Goal: Check status

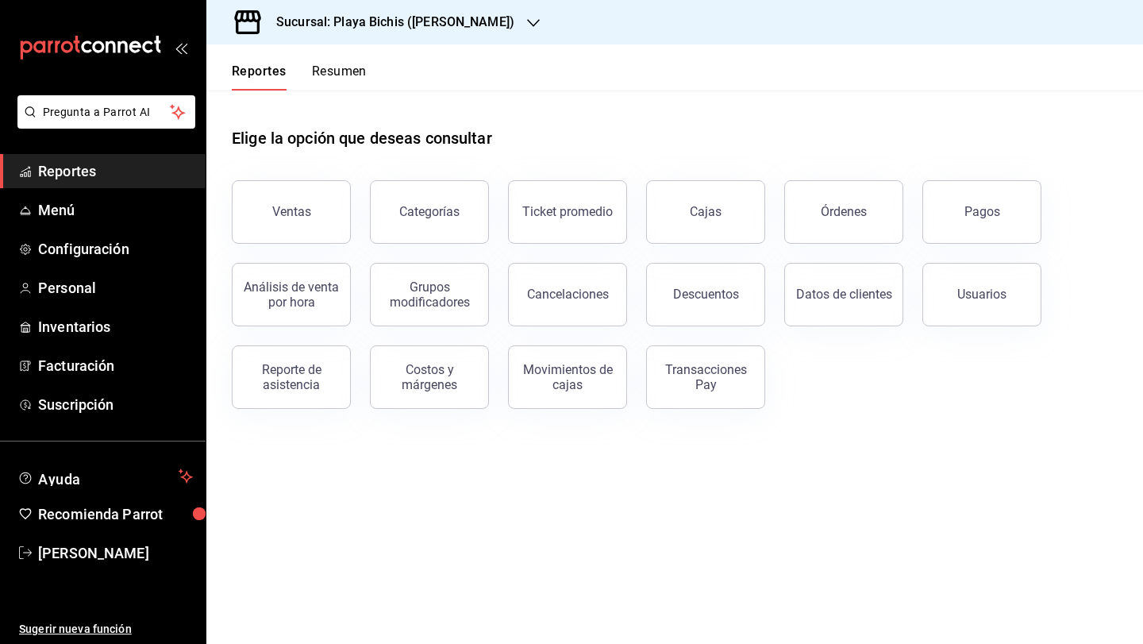
click at [338, 67] on button "Resumen" at bounding box center [339, 77] width 55 height 27
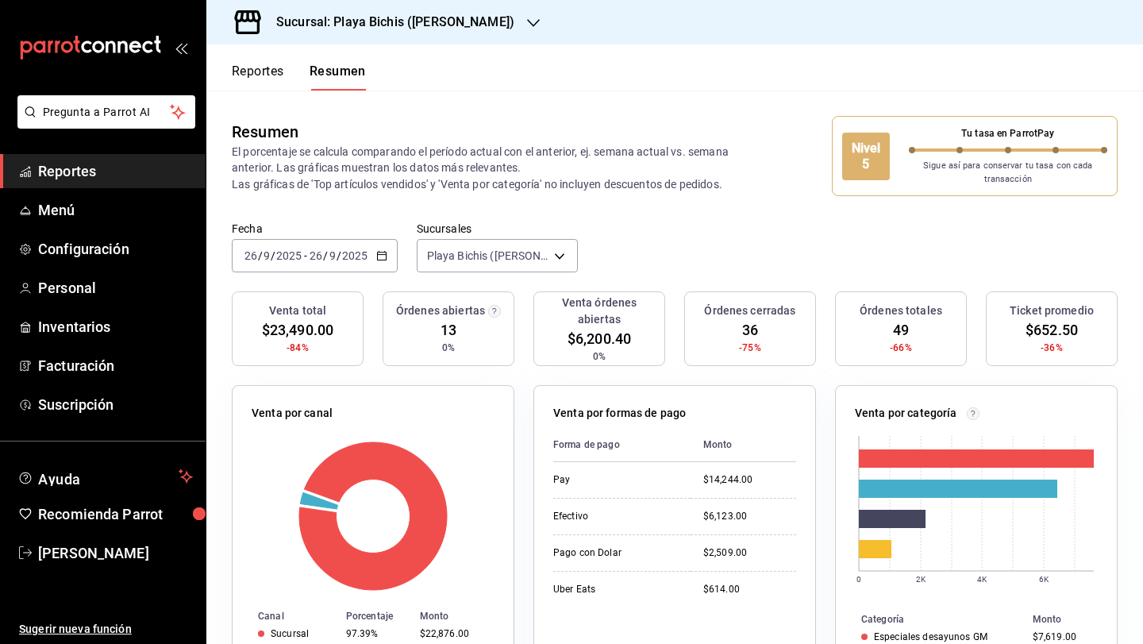
click at [383, 259] on icon "button" at bounding box center [381, 255] width 11 height 11
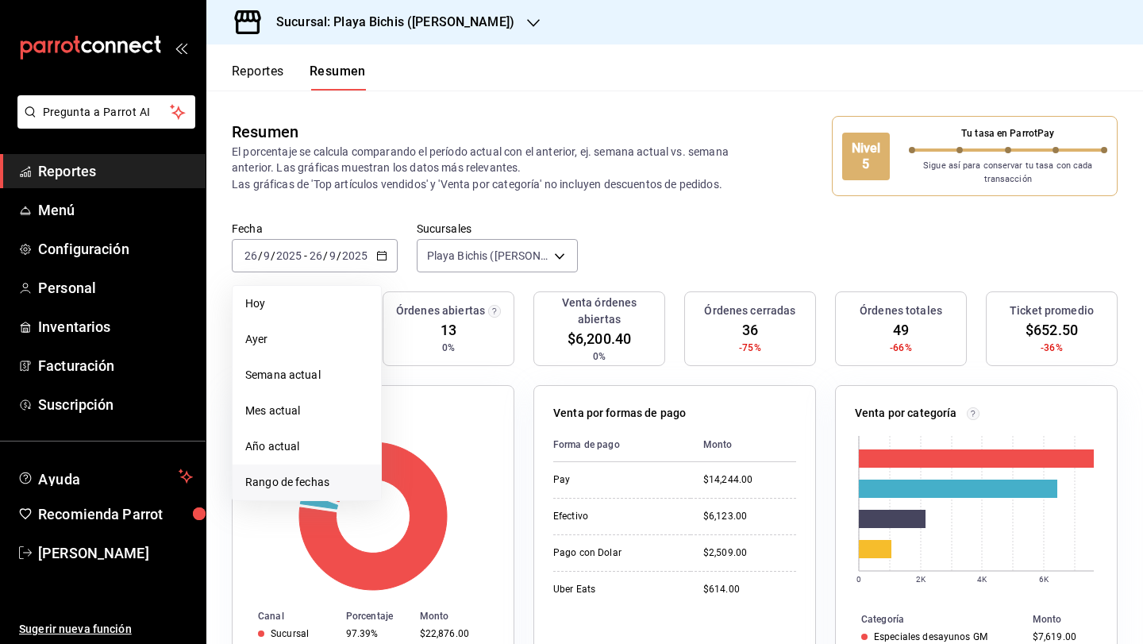
click at [308, 472] on li "Rango de fechas" at bounding box center [307, 483] width 148 height 36
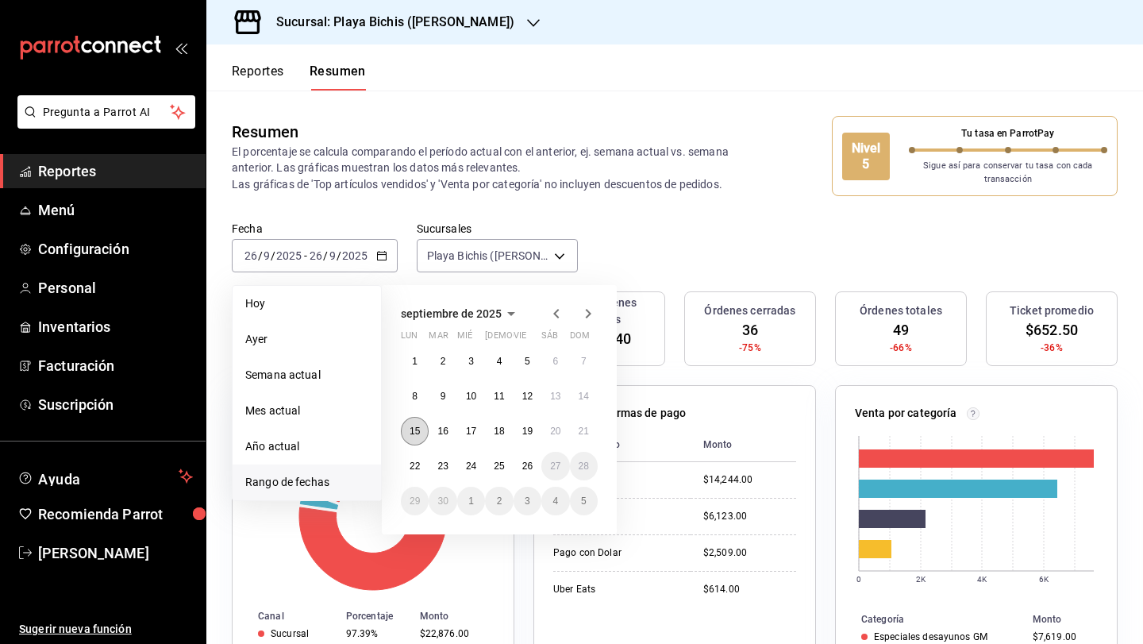
click at [411, 441] on button "15" at bounding box center [415, 431] width 28 height 29
click at [423, 465] on button "22" at bounding box center [415, 466] width 28 height 29
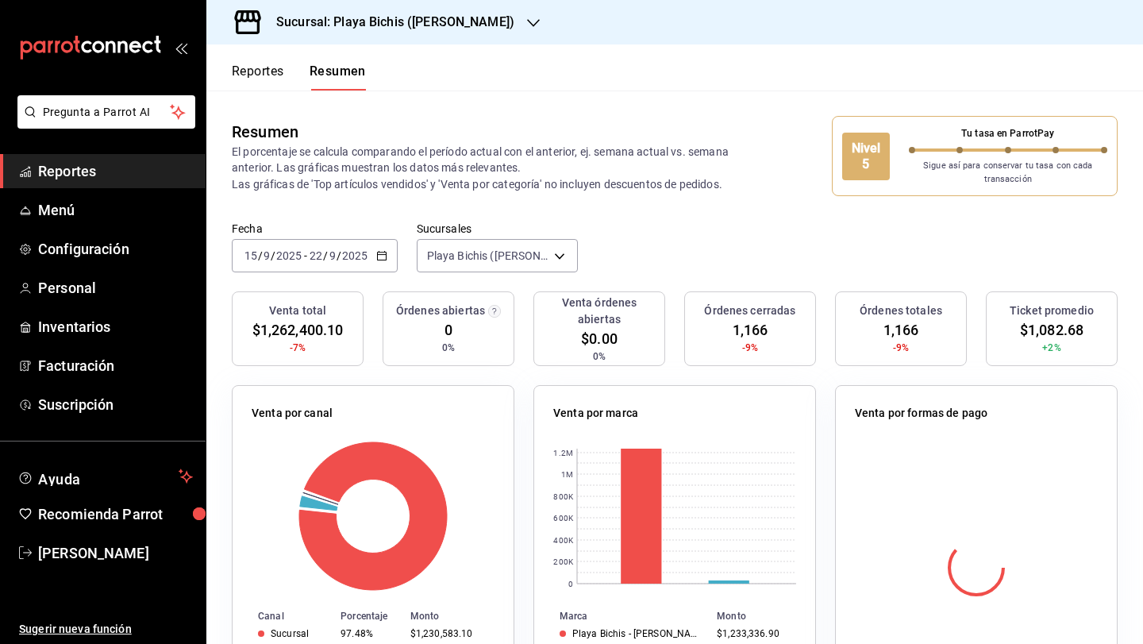
click at [385, 258] on icon "button" at bounding box center [381, 255] width 11 height 11
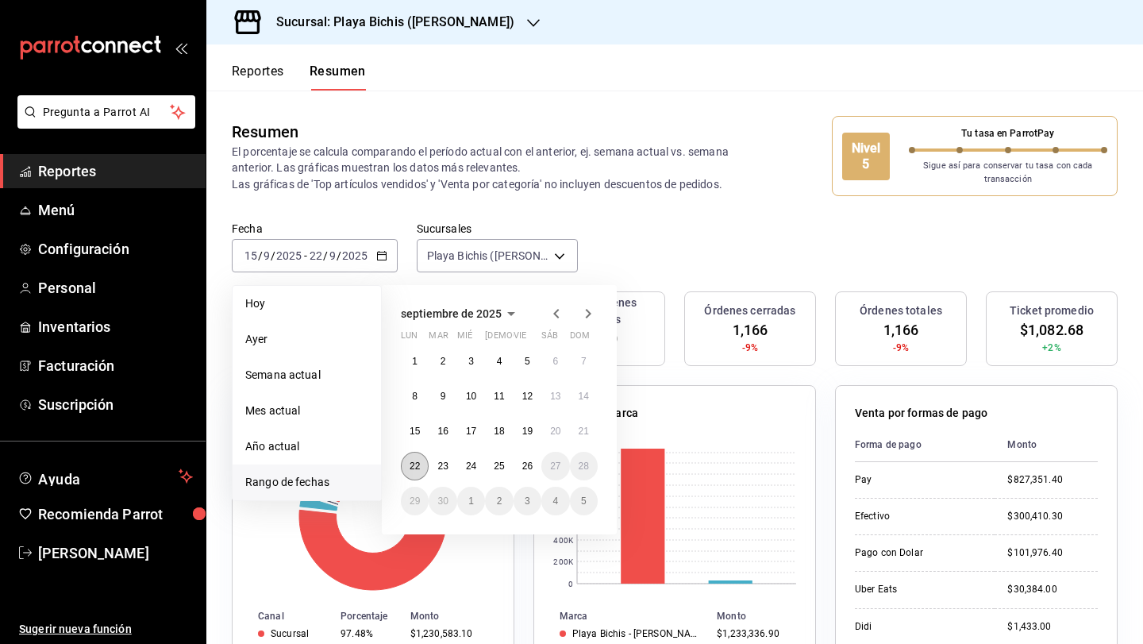
drag, startPoint x: 412, startPoint y: 461, endPoint x: 420, endPoint y: 460, distance: 8.1
click at [413, 461] on abbr "22" at bounding box center [415, 466] width 10 height 11
click at [530, 461] on abbr "26" at bounding box center [527, 466] width 10 height 11
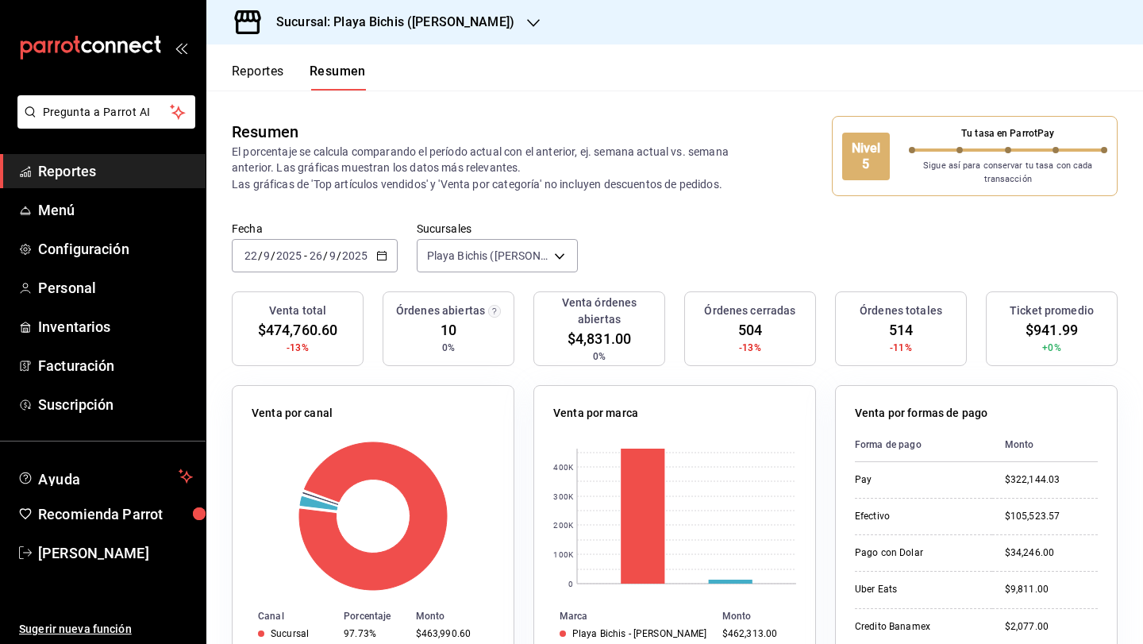
click at [389, 249] on div "[DATE] [DATE] - [DATE] [DATE]" at bounding box center [315, 255] width 166 height 33
click at [705, 224] on div "Fecha [DATE] [DATE] - [DATE] [DATE] Sucursales [GEOGRAPHIC_DATA] ([PERSON_NAME]…" at bounding box center [674, 257] width 937 height 70
